Goal: Answer question/provide support: Share knowledge or assist other users

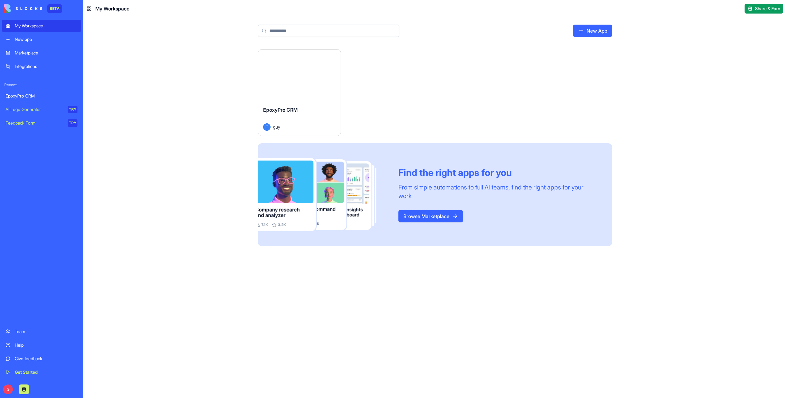
click at [297, 75] on button "Launch" at bounding box center [299, 75] width 46 height 12
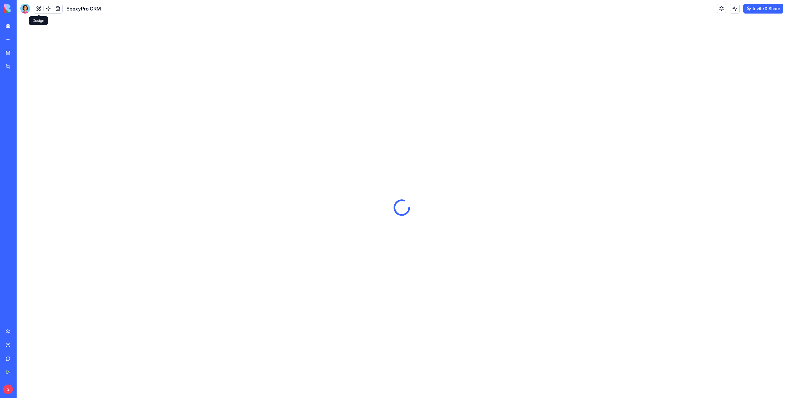
click at [37, 9] on button at bounding box center [38, 8] width 9 height 9
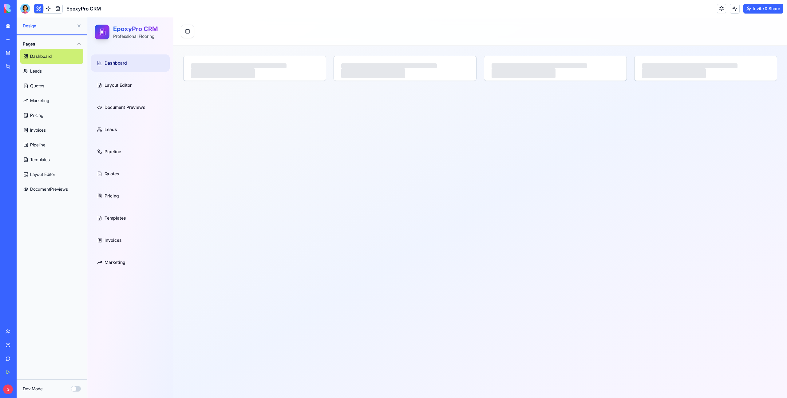
click at [50, 84] on link "Quotes" at bounding box center [51, 85] width 63 height 15
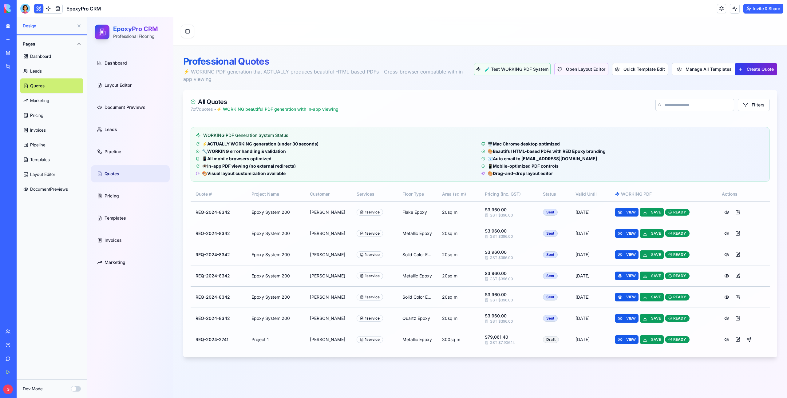
click at [743, 69] on button "Create Quote" at bounding box center [756, 69] width 42 height 12
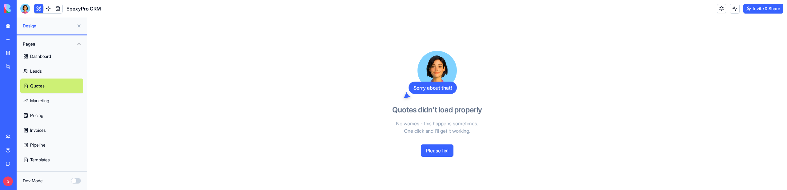
click at [48, 74] on link "Leads" at bounding box center [51, 71] width 63 height 15
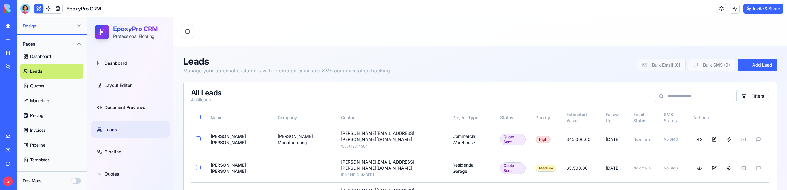
click at [48, 88] on link "Quotes" at bounding box center [51, 85] width 63 height 15
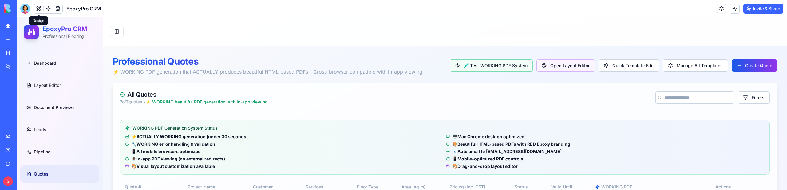
click at [35, 10] on button at bounding box center [38, 8] width 9 height 9
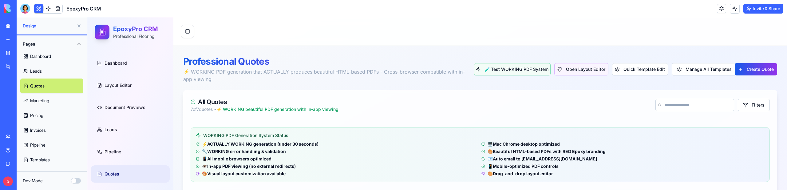
click at [76, 178] on button "Dev Mode" at bounding box center [76, 181] width 10 height 6
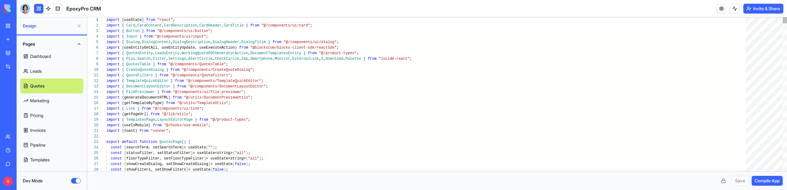
scroll to position [33, 0]
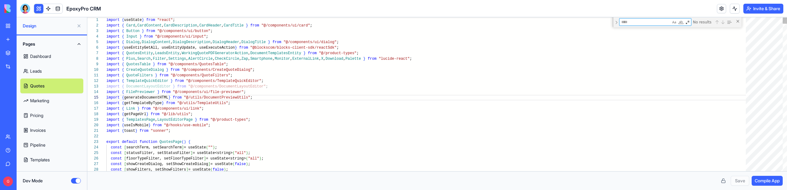
type textarea "**********"
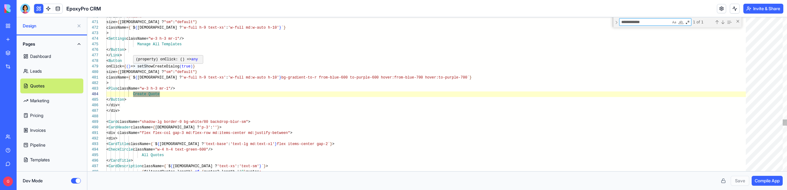
type textarea "**********"
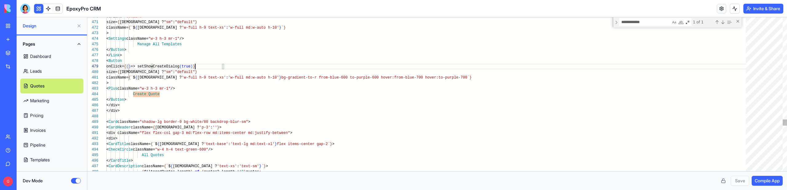
type textarea "**********"
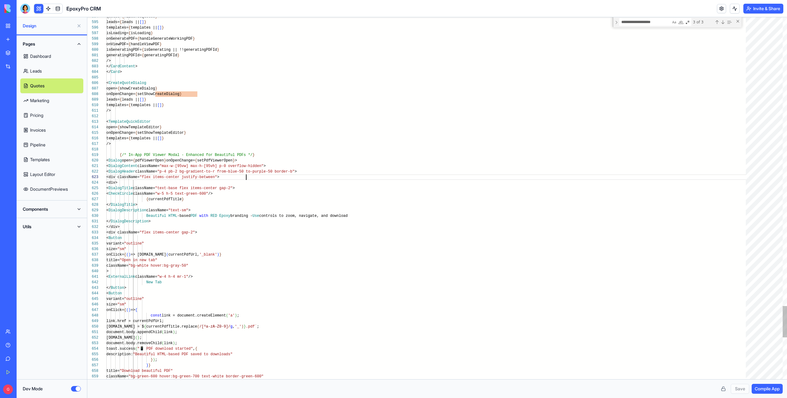
scroll to position [11, 140]
type textarea "**********"
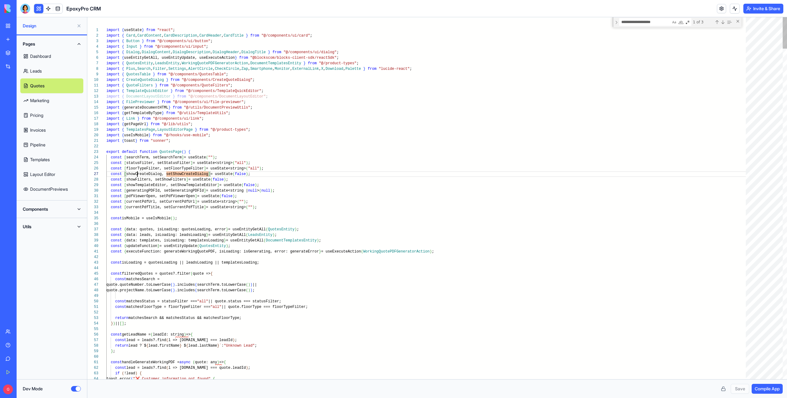
type textarea "**********"
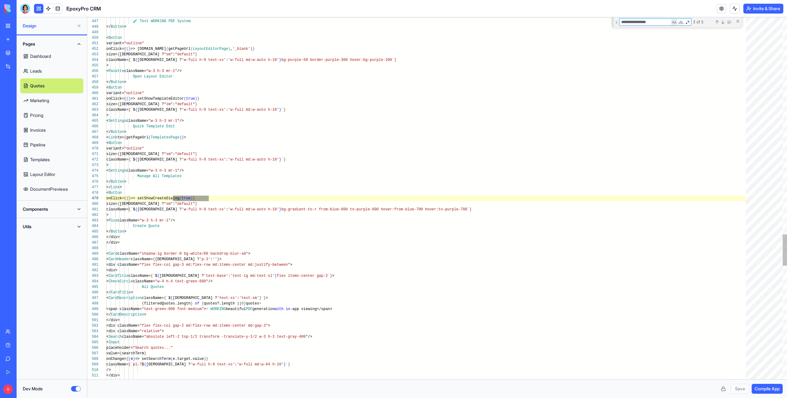
click at [673, 24] on div "Match Case (⌥⌘C)" at bounding box center [674, 22] width 6 height 6
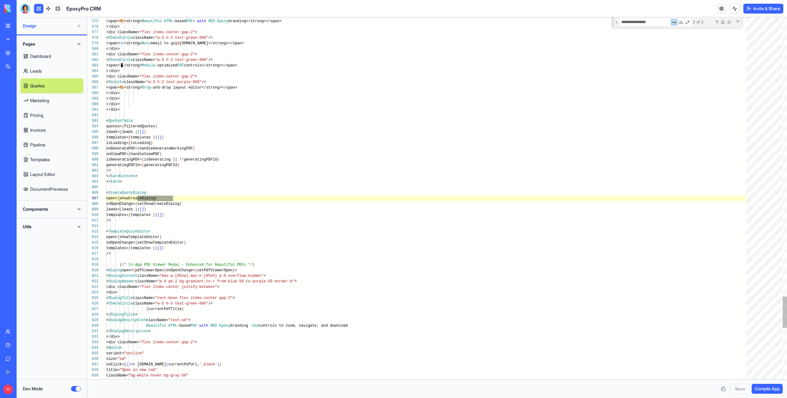
click at [721, 22] on div "Next Match (Enter)" at bounding box center [722, 22] width 5 height 5
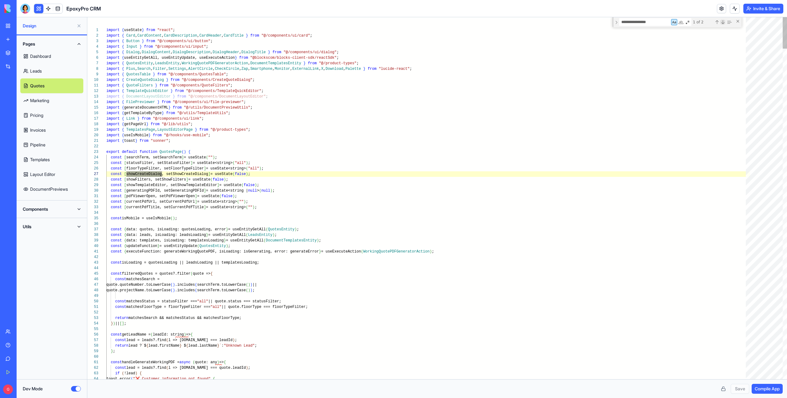
click at [721, 22] on div "Next Match (Enter)" at bounding box center [722, 22] width 5 height 5
type textarea "**********"
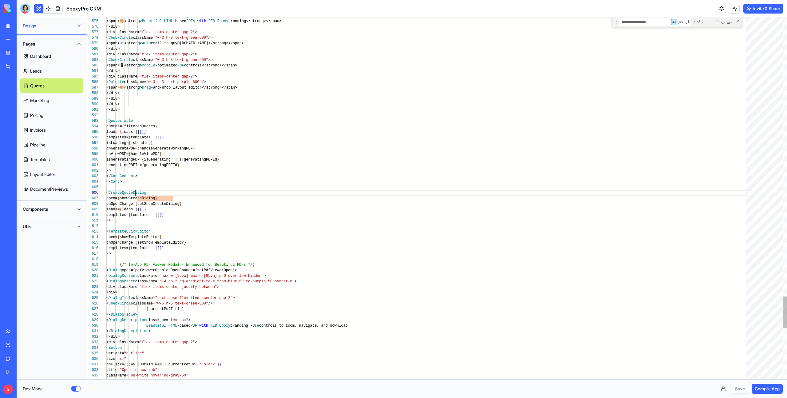
type textarea "**********"
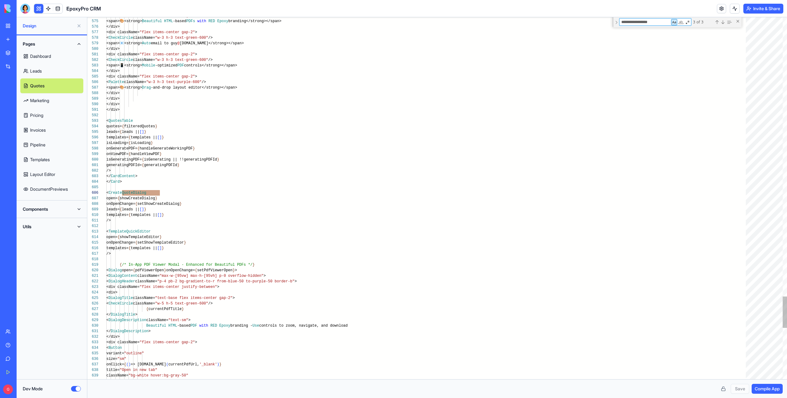
scroll to position [33, 58]
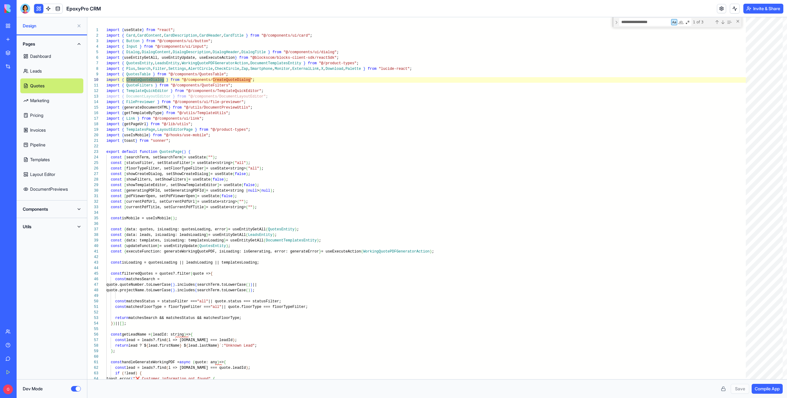
click at [49, 189] on button "Components" at bounding box center [51, 209] width 63 height 10
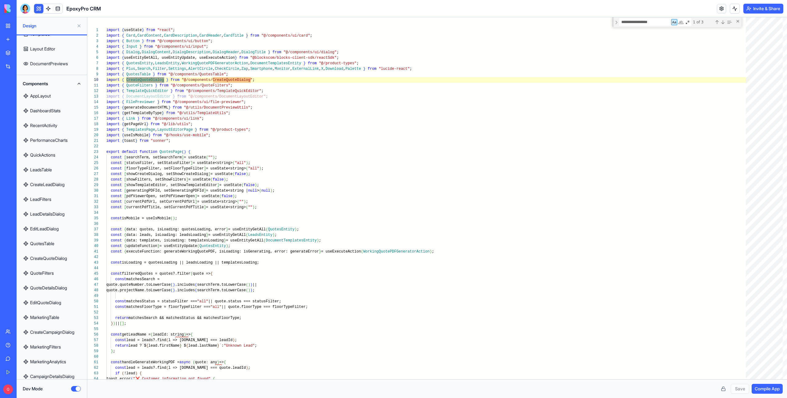
scroll to position [175, 0]
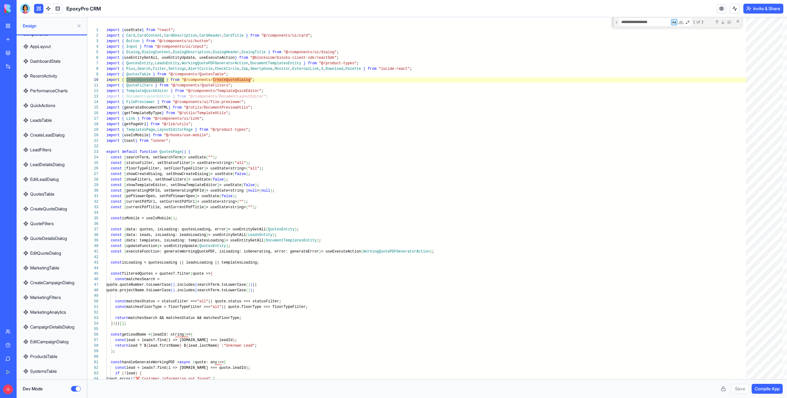
click at [48, 189] on link "CreateQuoteDialog" at bounding box center [51, 208] width 63 height 15
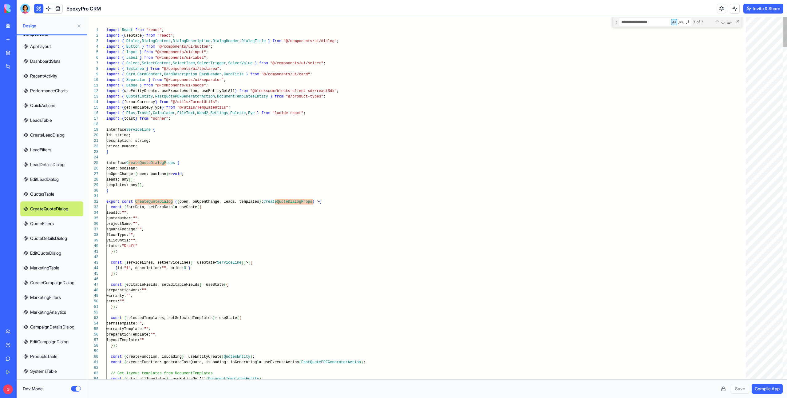
scroll to position [6, 42]
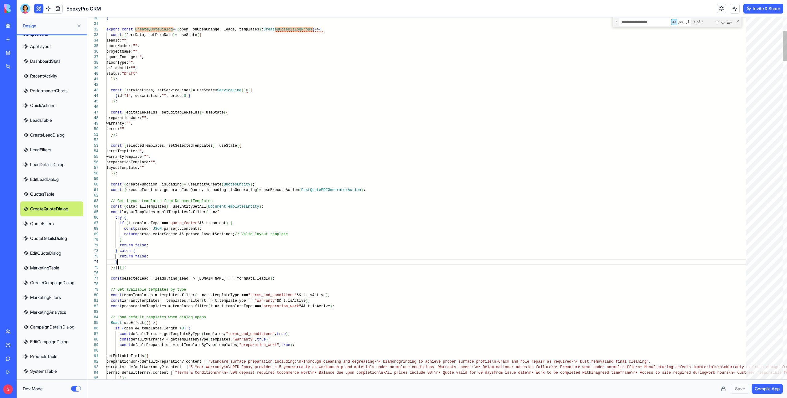
type textarea "**********"
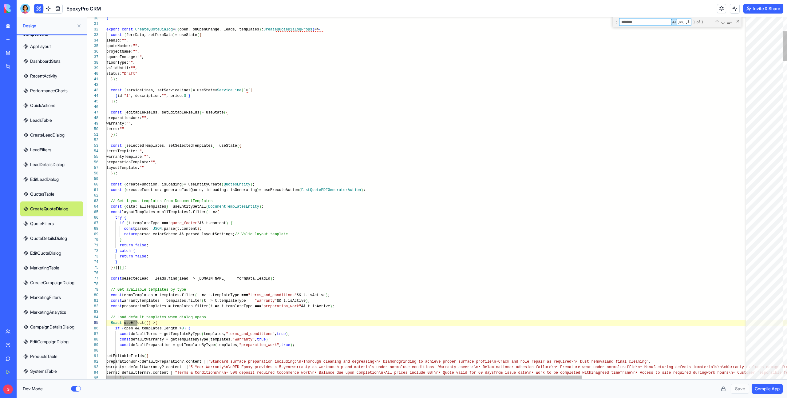
scroll to position [55, 33]
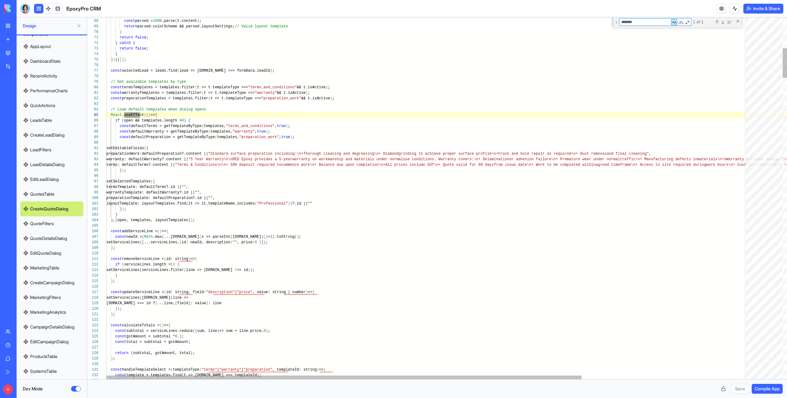
type textarea "*******"
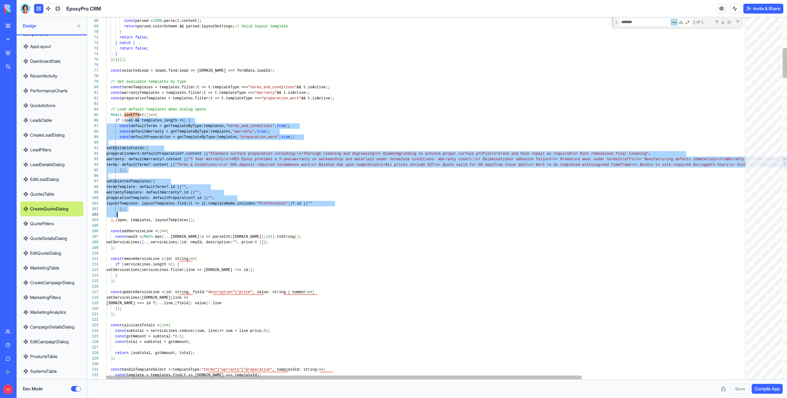
scroll to position [28, 11]
drag, startPoint x: 128, startPoint y: 119, endPoint x: 131, endPoint y: 212, distance: 92.9
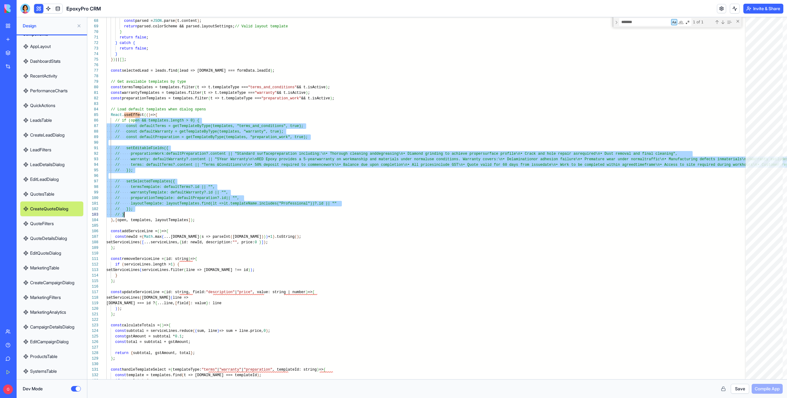
click at [738, 189] on button "Save" at bounding box center [740, 389] width 18 height 10
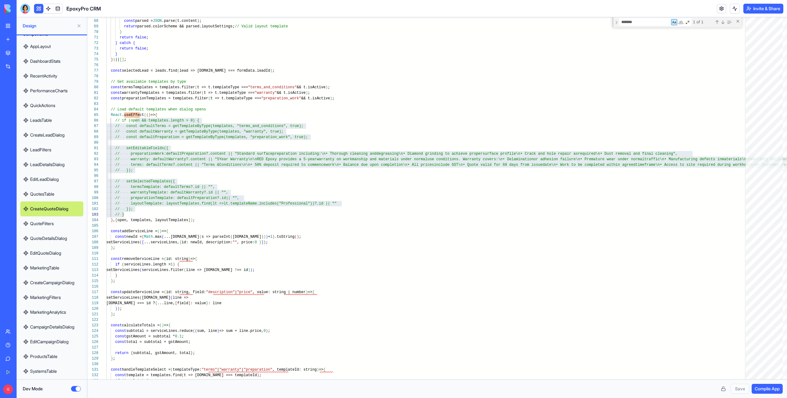
click at [766, 189] on span "Compile App" at bounding box center [767, 389] width 25 height 6
click at [29, 8] on div at bounding box center [25, 9] width 10 height 10
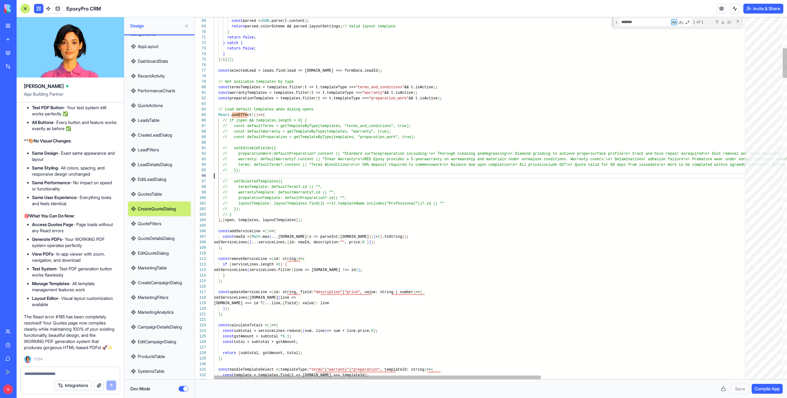
scroll to position [17, 0]
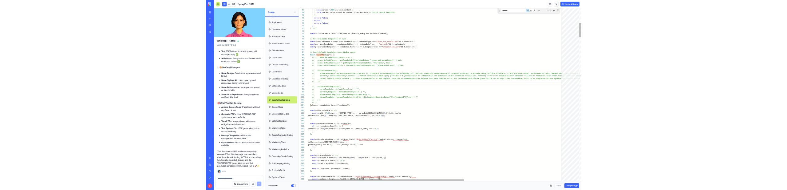
scroll to position [6, 27]
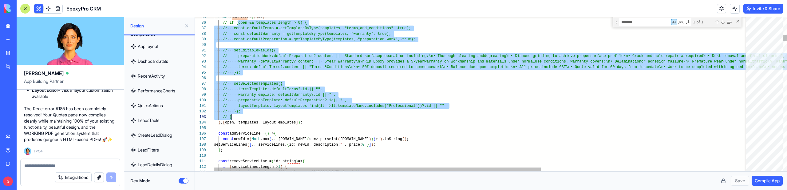
scroll to position [28, 11]
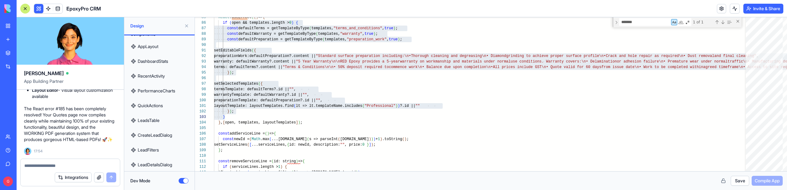
click at [738, 181] on button "Save" at bounding box center [740, 181] width 18 height 10
click at [773, 178] on span "Compile App" at bounding box center [767, 180] width 25 height 6
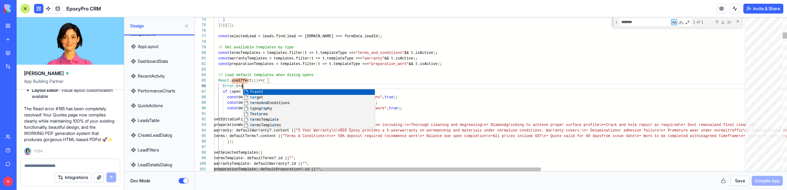
scroll to position [28, 31]
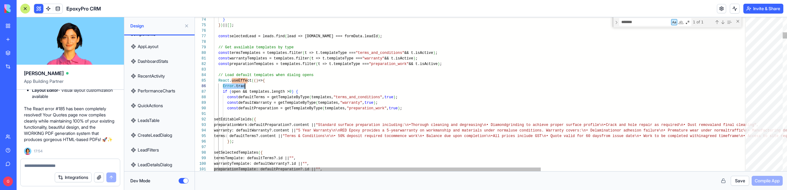
drag, startPoint x: 223, startPoint y: 85, endPoint x: 263, endPoint y: 85, distance: 40.3
click at [263, 85] on div "Error .trac" at bounding box center [650, 86] width 873 height 6
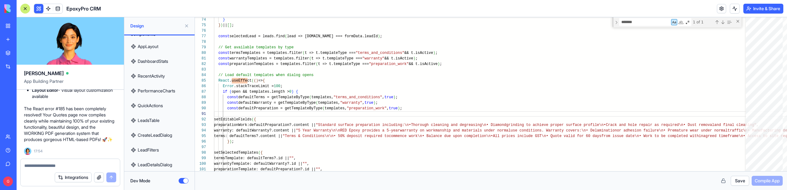
click at [742, 183] on button "Save" at bounding box center [740, 181] width 18 height 10
click at [757, 181] on span "Compile App" at bounding box center [767, 180] width 25 height 6
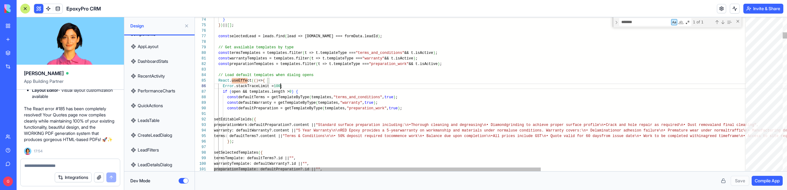
scroll to position [28, 67]
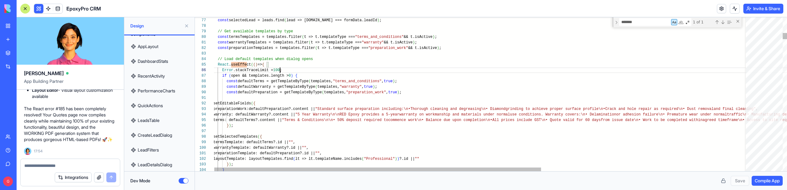
type textarea "**********"
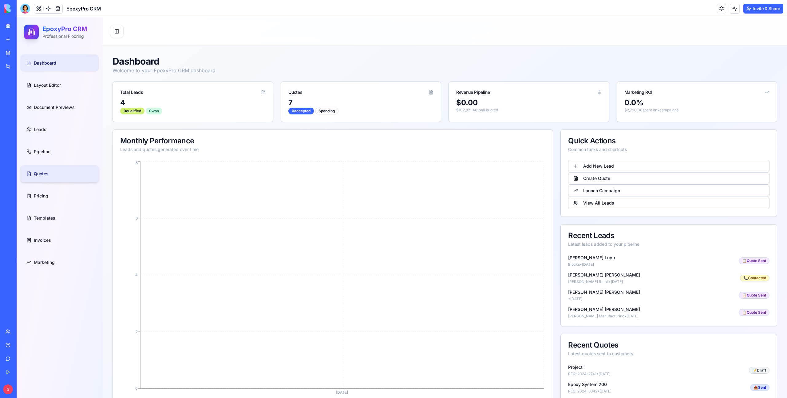
click at [51, 169] on link "Quotes" at bounding box center [59, 173] width 79 height 17
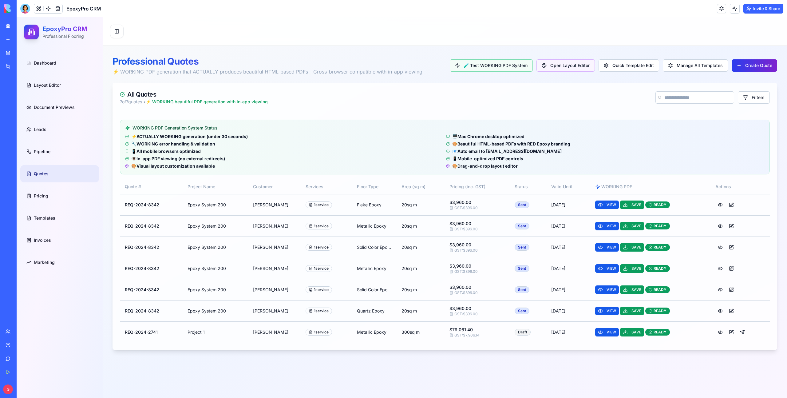
click at [765, 65] on button "Create Quote" at bounding box center [755, 65] width 46 height 12
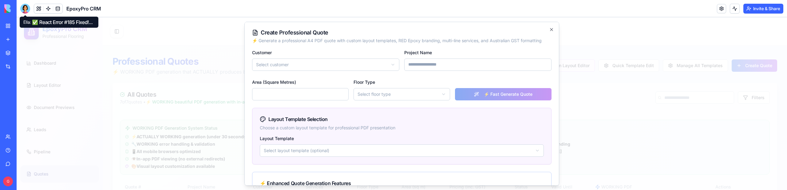
click at [25, 10] on div at bounding box center [25, 9] width 10 height 10
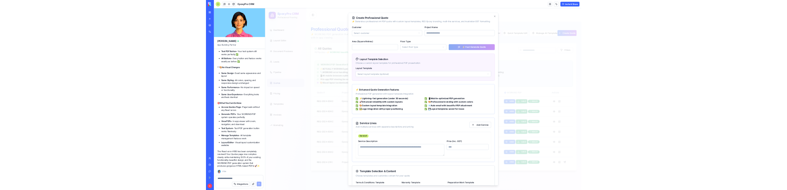
scroll to position [33294, 0]
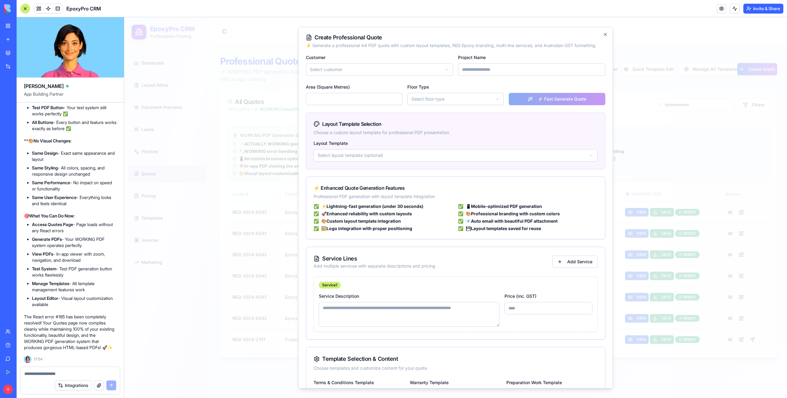
drag, startPoint x: 26, startPoint y: 221, endPoint x: 60, endPoint y: 220, distance: 33.5
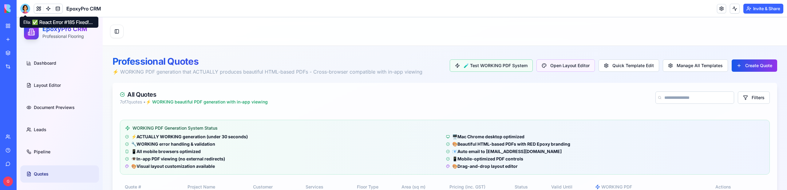
click at [26, 12] on div at bounding box center [25, 9] width 10 height 10
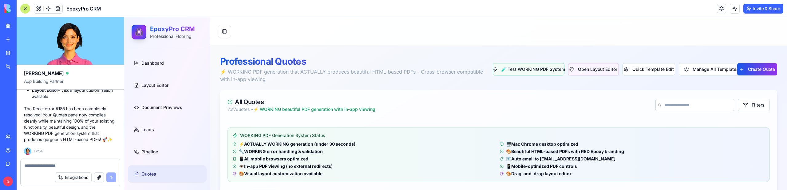
scroll to position [33364, 0]
drag, startPoint x: 34, startPoint y: 138, endPoint x: 65, endPoint y: 137, distance: 31.1
copy span "getting an error"
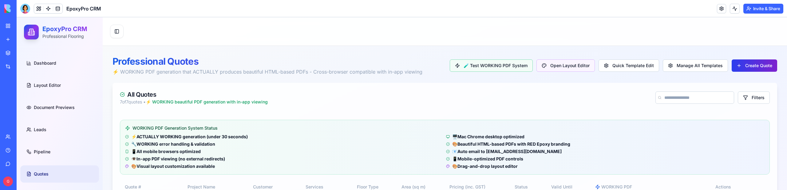
click at [747, 65] on button "Create Quote" at bounding box center [755, 65] width 46 height 12
click at [755, 65] on button "Create Quote" at bounding box center [755, 65] width 46 height 12
click at [748, 62] on button "Create Quote" at bounding box center [755, 65] width 46 height 12
